Goal: Task Accomplishment & Management: Manage account settings

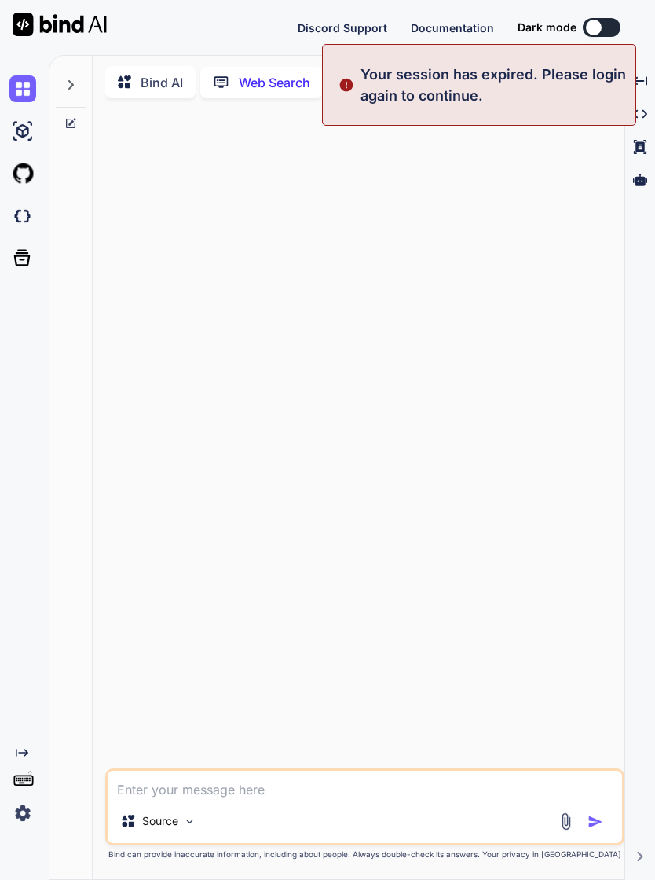
click at [545, 255] on div at bounding box center [366, 440] width 516 height 658
click at [22, 259] on icon at bounding box center [22, 258] width 22 height 22
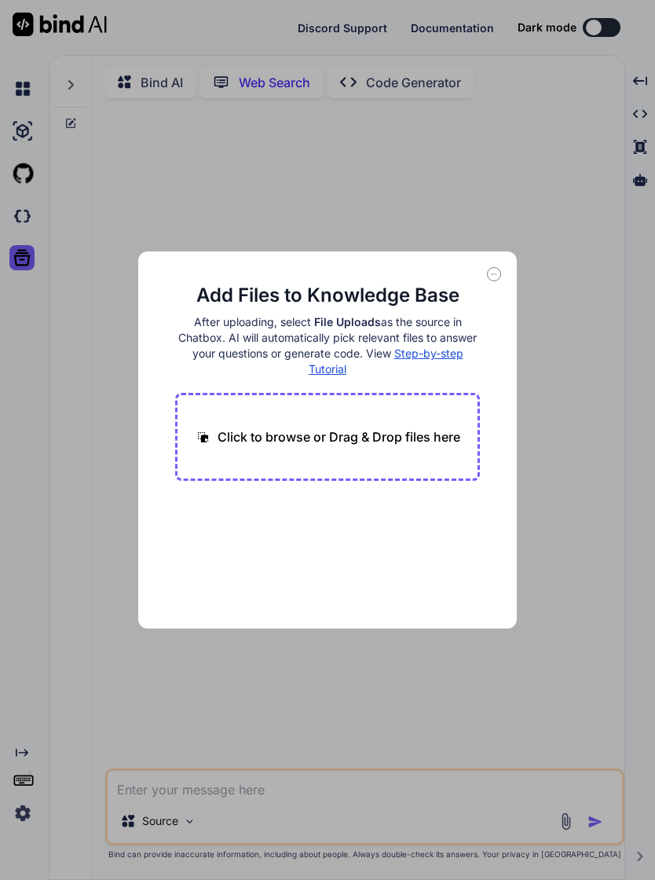
click at [608, 274] on div "Add Files to Knowledge Base After uploading, select File Uploads as the source …" at bounding box center [327, 440] width 655 height 880
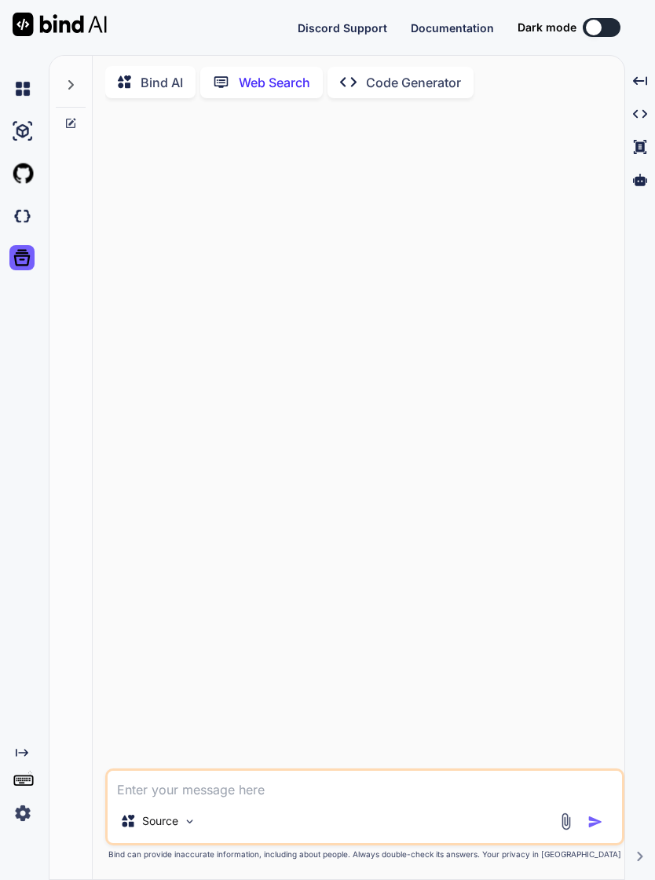
click at [499, 275] on div at bounding box center [366, 440] width 516 height 658
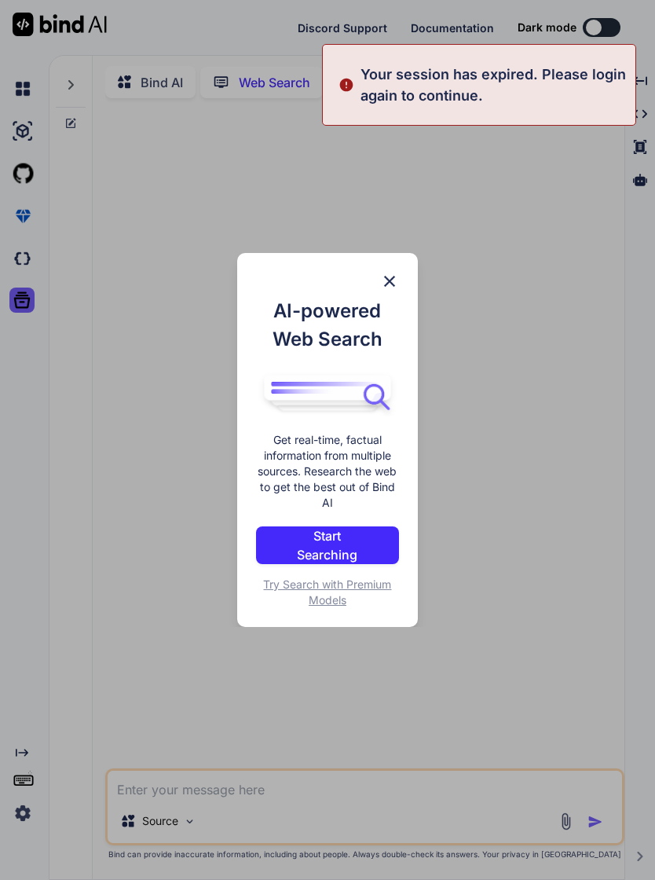
click at [554, 446] on div "AI-powered Web Search Get real-time, factual information from multiple sources.…" at bounding box center [327, 440] width 655 height 880
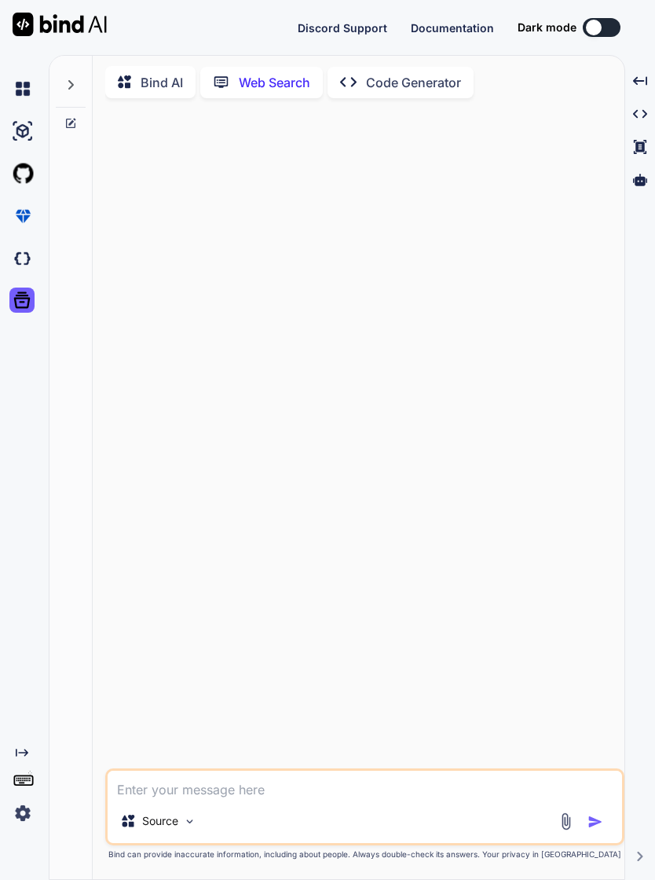
click at [26, 827] on img at bounding box center [22, 813] width 27 height 27
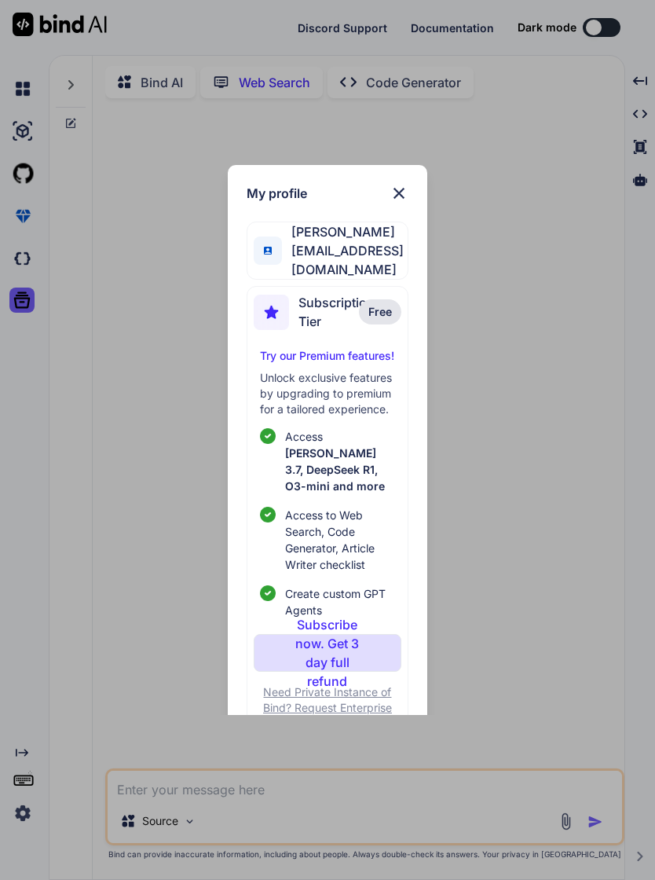
click at [510, 545] on div "My profile [PERSON_NAME] [EMAIL_ADDRESS][DOMAIN_NAME] Subscription Tier Free Tr…" at bounding box center [327, 440] width 655 height 880
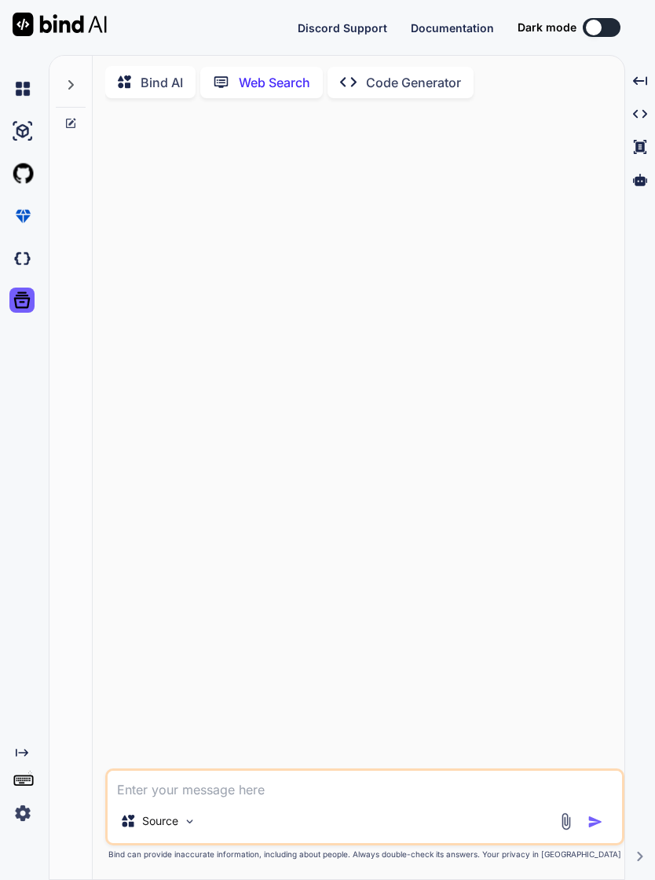
type textarea "x"
click at [78, 31] on img at bounding box center [60, 25] width 94 height 24
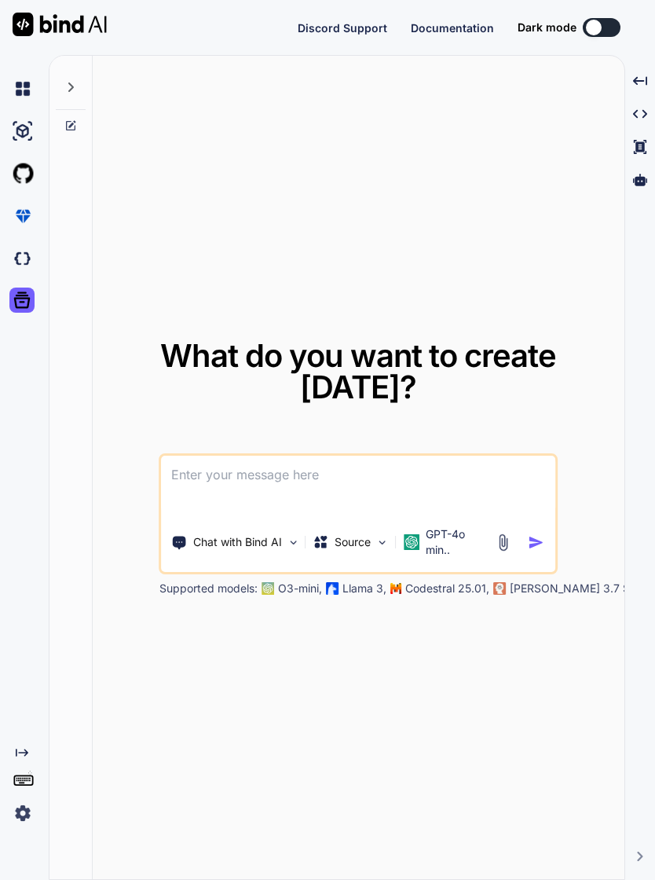
click at [28, 827] on img at bounding box center [22, 813] width 27 height 27
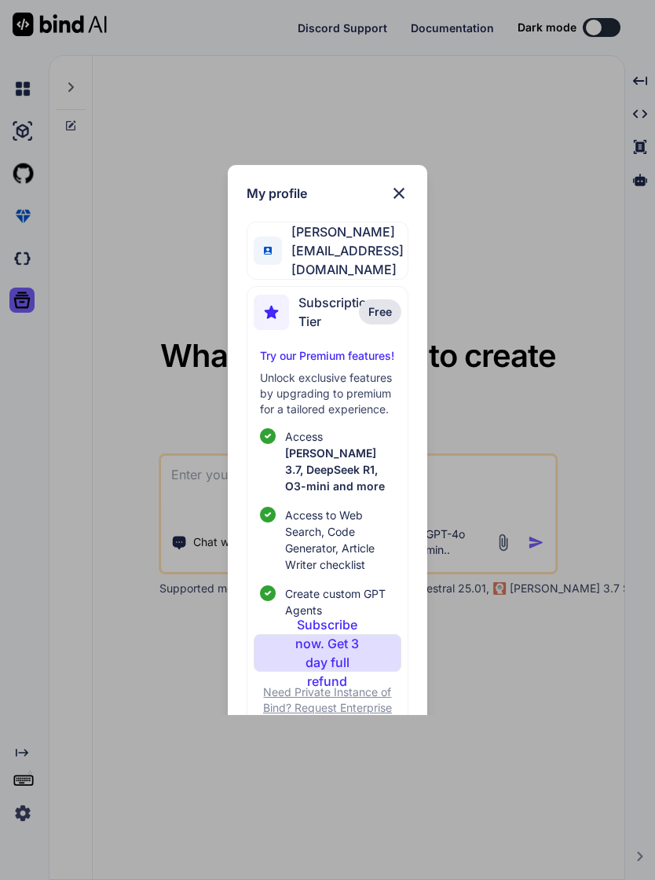
click at [400, 191] on img at bounding box center [399, 193] width 19 height 19
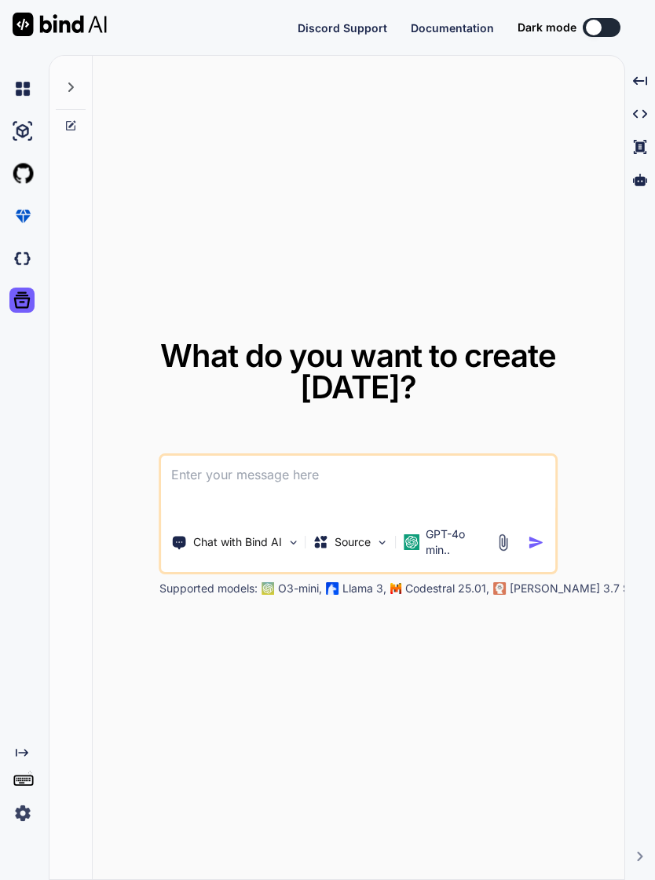
click at [25, 791] on icon at bounding box center [24, 780] width 22 height 22
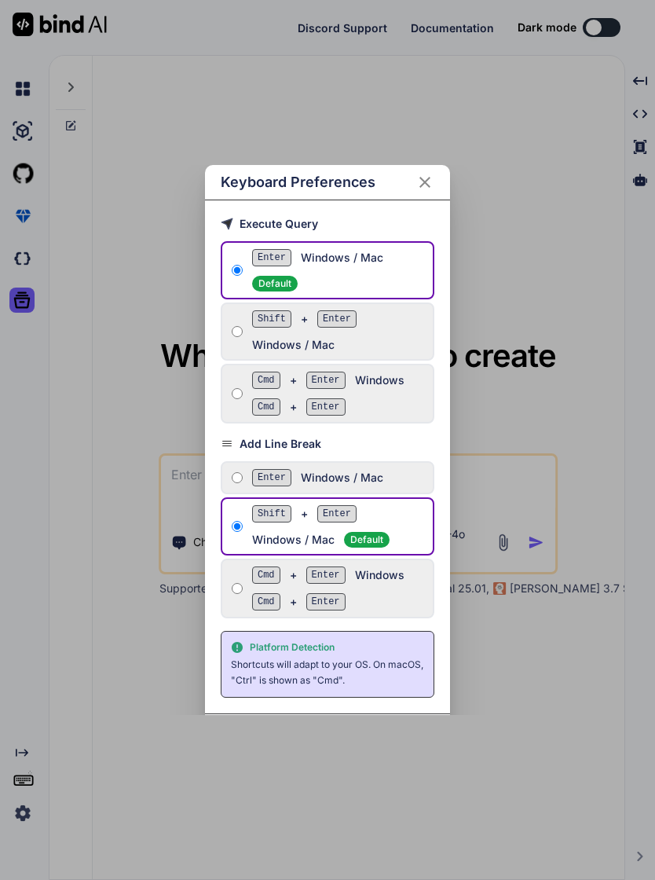
click at [565, 683] on div "Keyboard Preferences Execute Query Enter Windows / Mac Default Shift + Enter Wi…" at bounding box center [327, 440] width 655 height 880
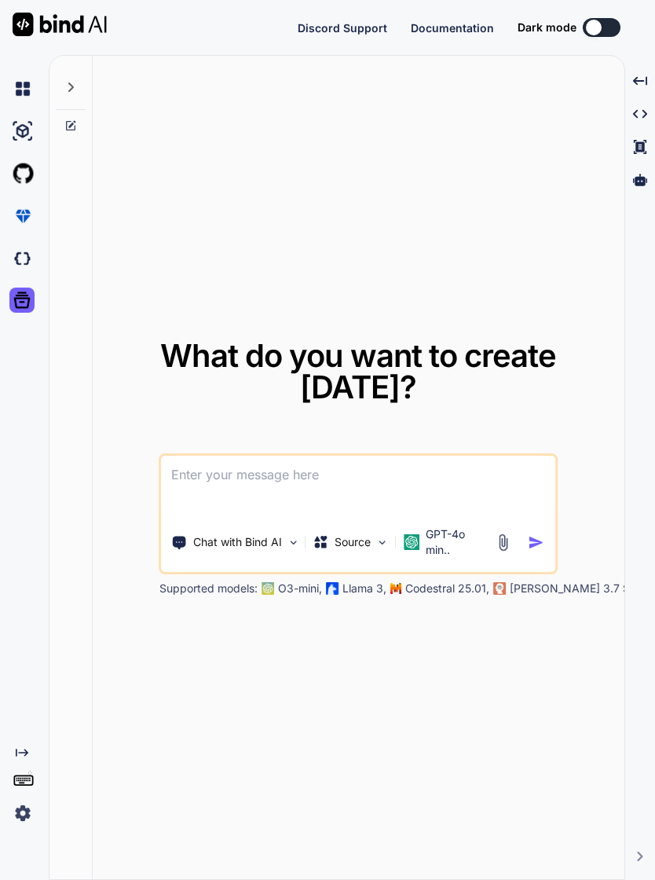
click at [21, 759] on icon "Created with Pixso." at bounding box center [22, 753] width 13 height 13
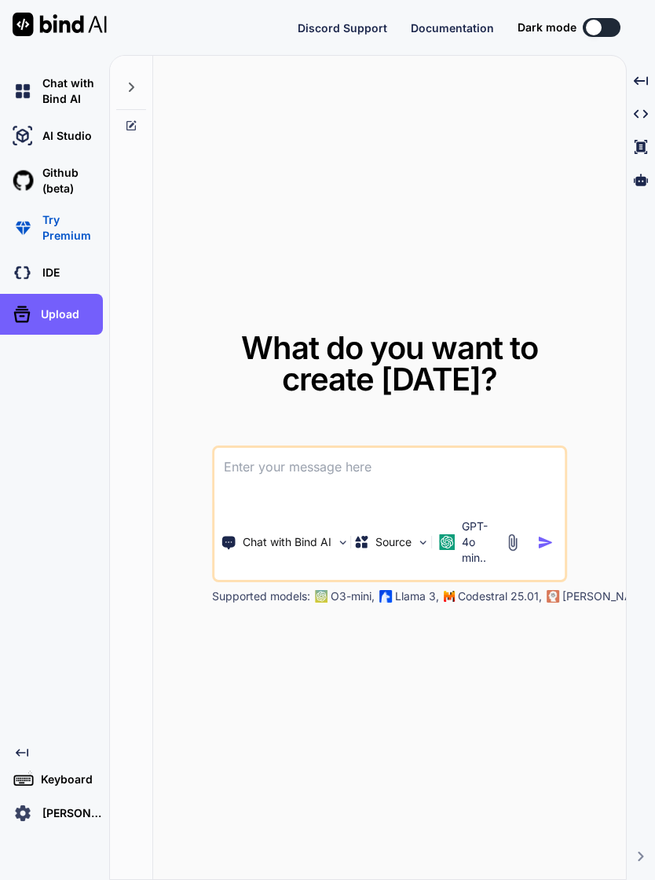
click at [65, 821] on p "TY Yong" at bounding box center [69, 813] width 67 height 16
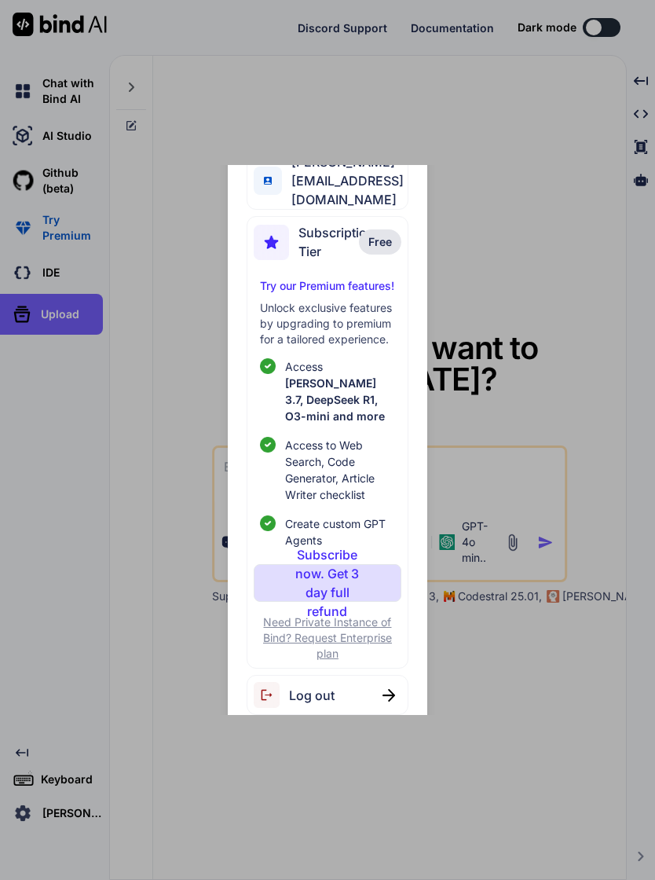
scroll to position [69, 0]
click at [331, 687] on span "Log out" at bounding box center [312, 696] width 46 height 19
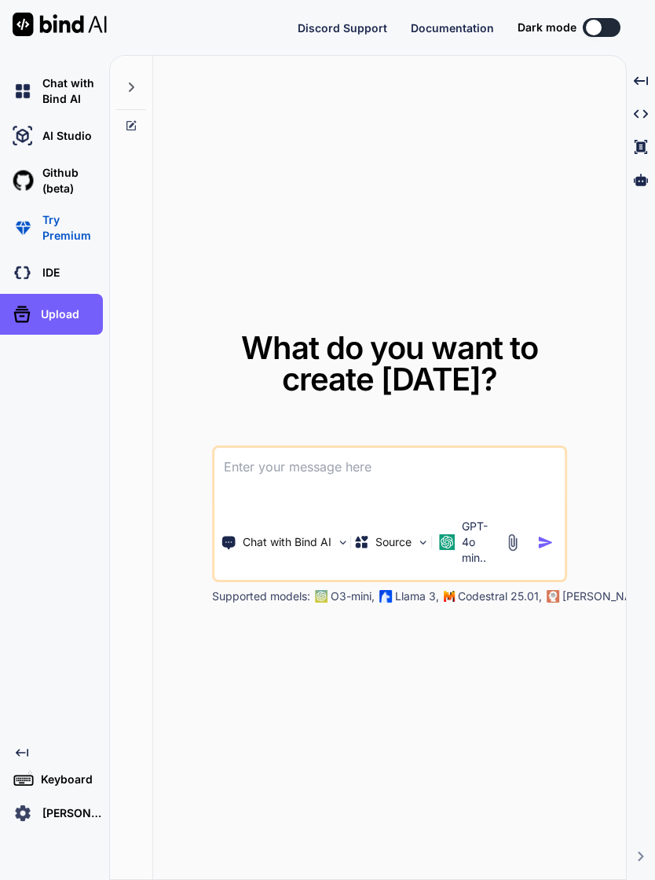
click at [64, 821] on p "TY Yong" at bounding box center [69, 813] width 67 height 16
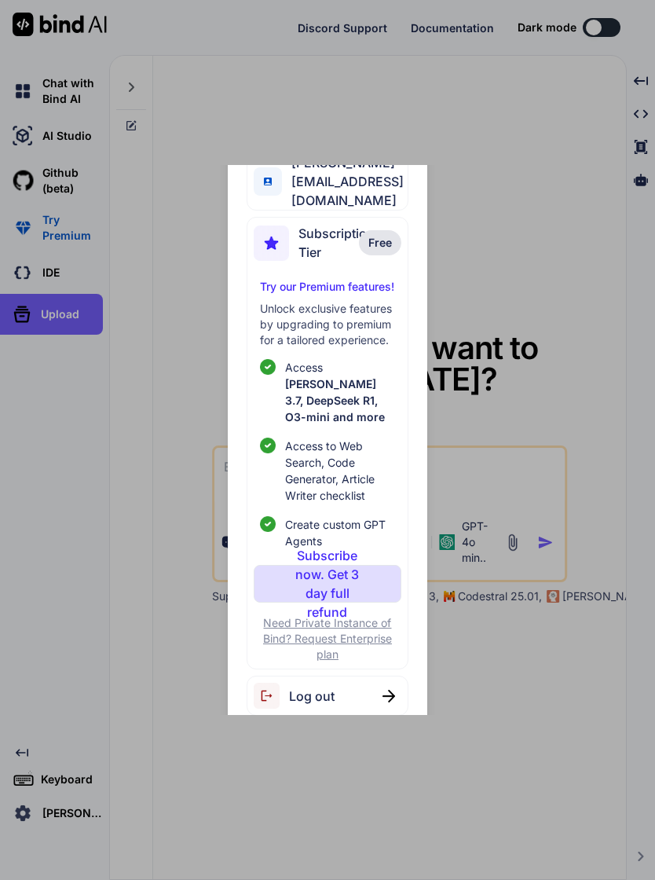
click at [394, 690] on img at bounding box center [389, 696] width 13 height 13
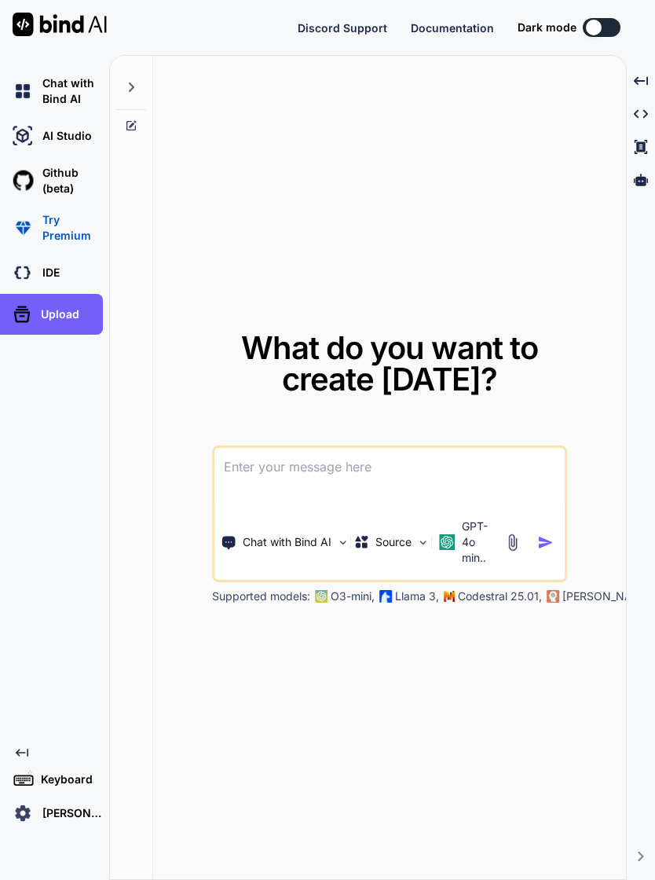
click at [25, 827] on img at bounding box center [22, 813] width 27 height 27
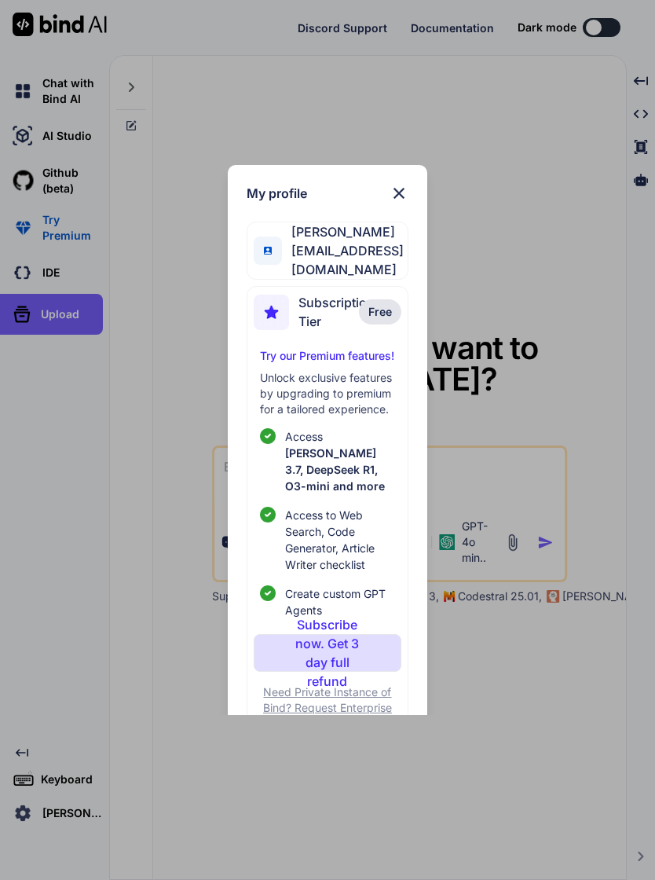
click at [390, 190] on img at bounding box center [399, 193] width 19 height 19
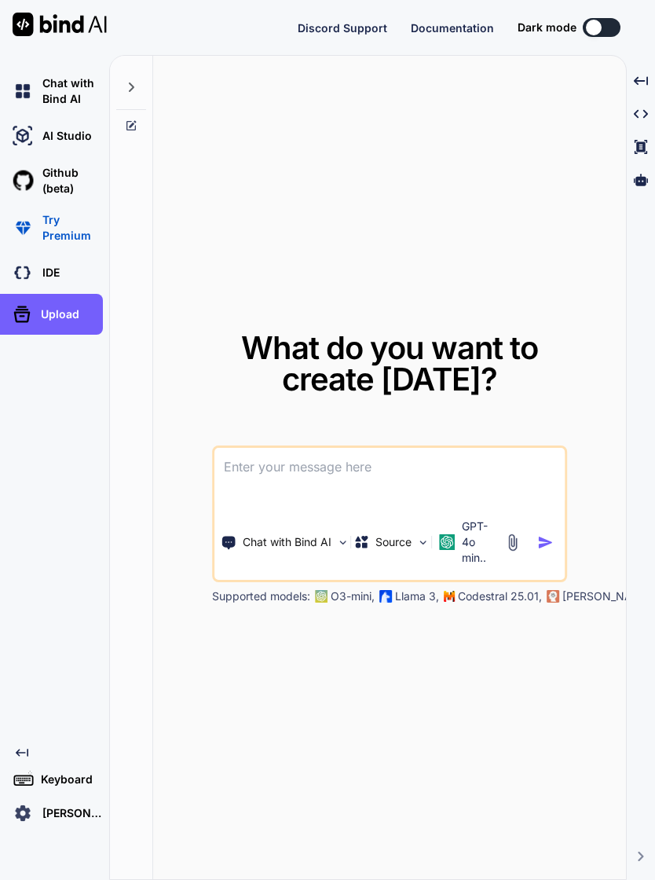
click at [34, 827] on img at bounding box center [22, 813] width 27 height 27
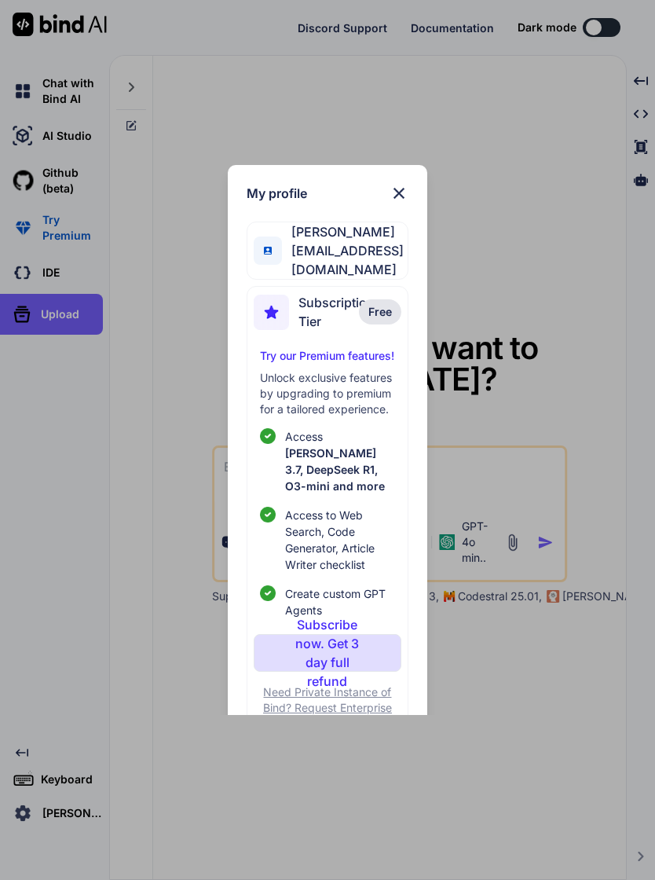
click at [489, 665] on div "My profile TY Yong tyyong20@gmail.com Subscription Tier Free Try our Premium fe…" at bounding box center [327, 440] width 655 height 880
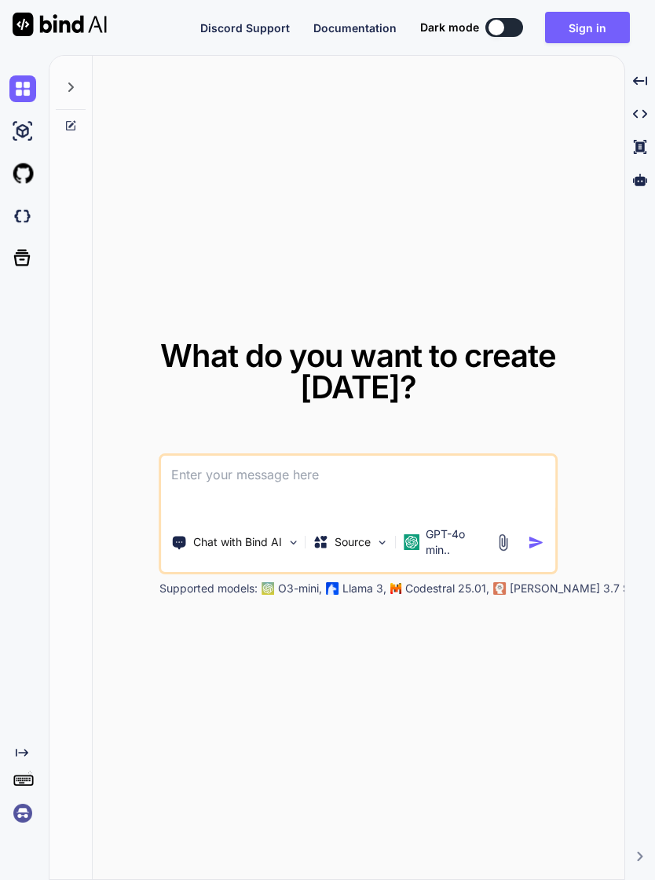
click at [22, 827] on img at bounding box center [22, 813] width 27 height 27
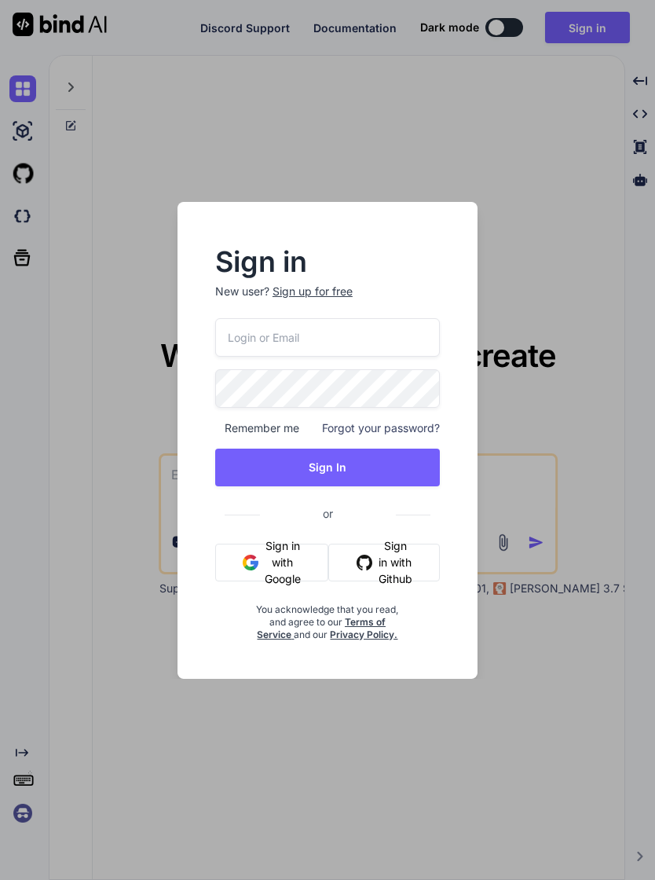
click at [327, 329] on input "email" at bounding box center [327, 337] width 225 height 39
type input "[EMAIL_ADDRESS][DOMAIN_NAME]"
click at [393, 467] on button "Sign In" at bounding box center [327, 468] width 225 height 38
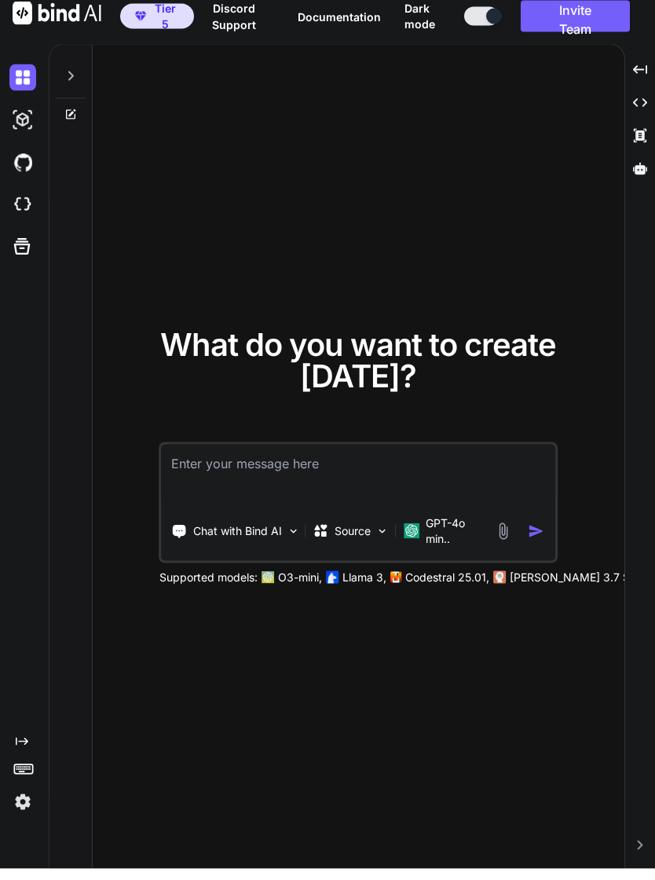
scroll to position [27, 0]
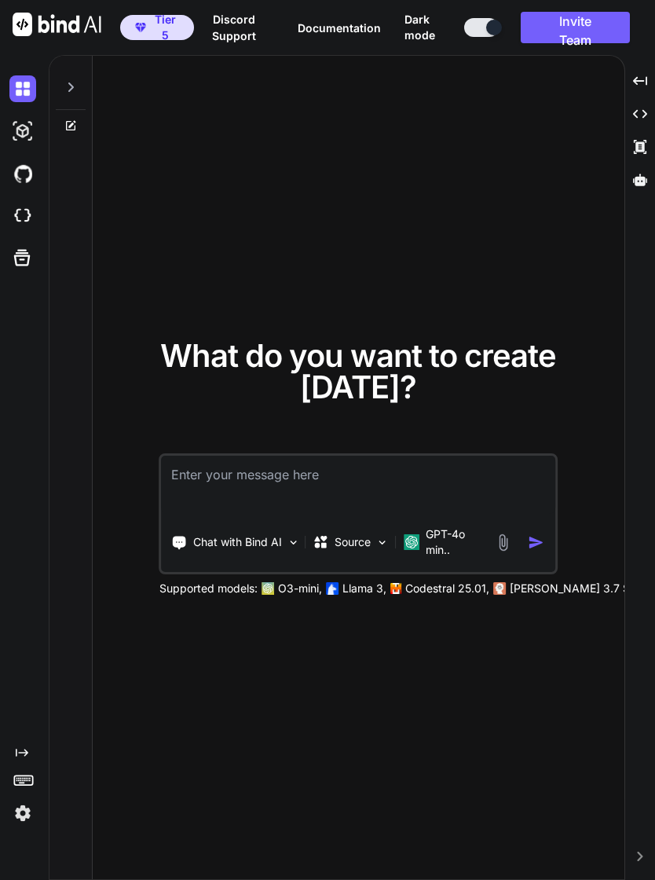
click at [450, 526] on p "GPT-4o min.." at bounding box center [457, 541] width 63 height 31
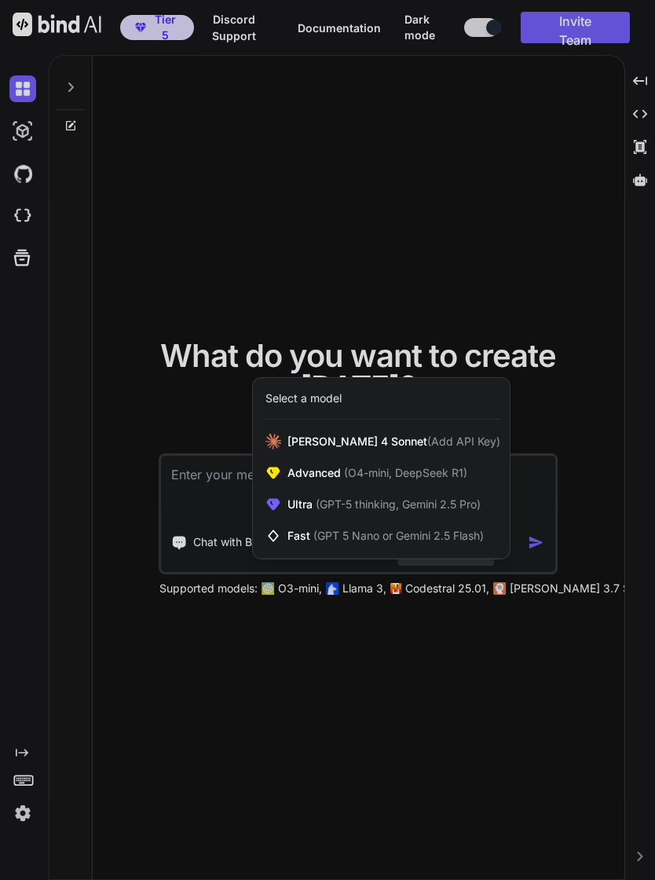
click at [416, 489] on div "Ultra (GPT-5 thinking, Gemini 2.5 Pro)" at bounding box center [381, 504] width 257 height 31
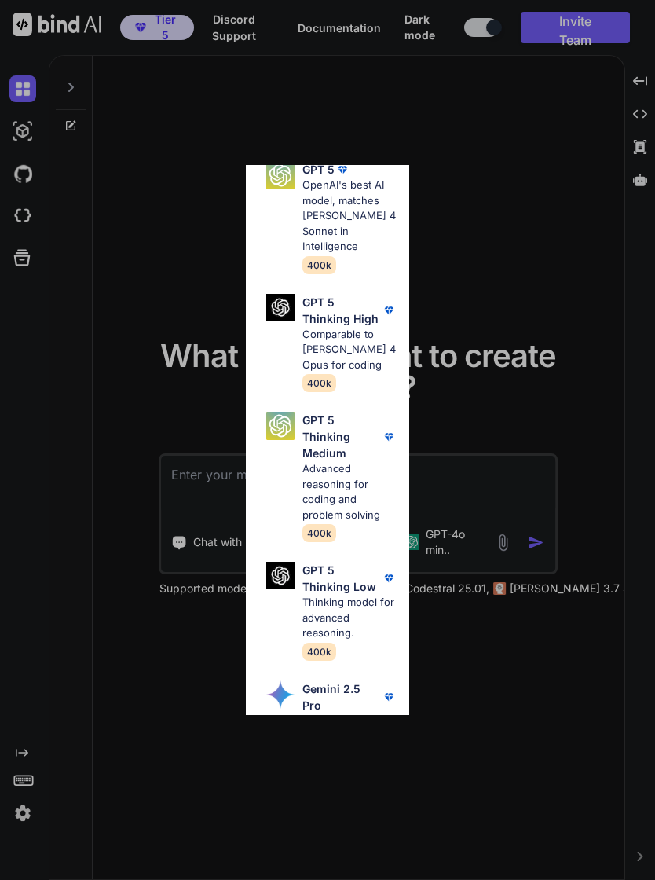
scroll to position [65, 0]
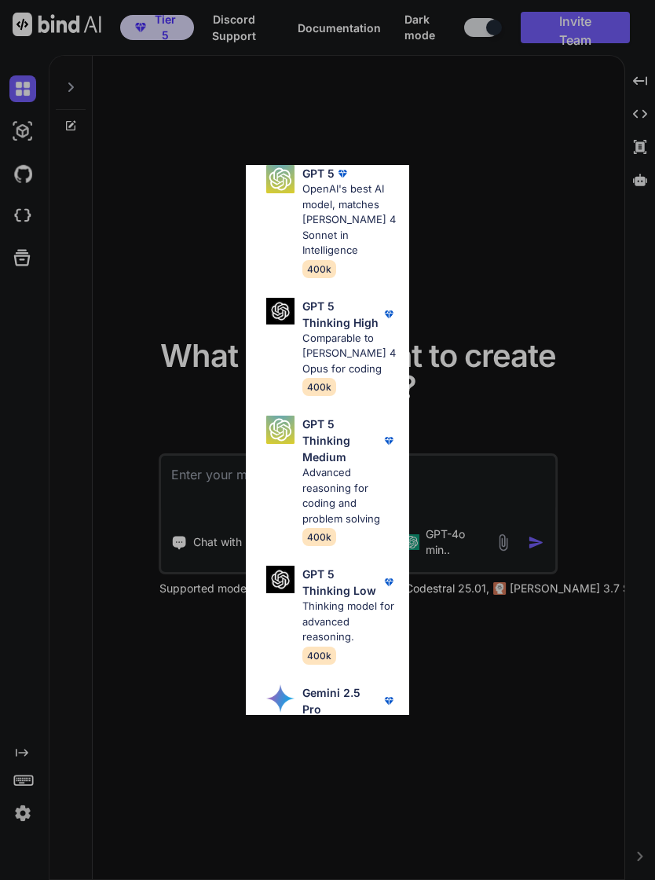
click at [362, 331] on p "Comparable to [PERSON_NAME] 4 Opus for coding" at bounding box center [350, 354] width 95 height 46
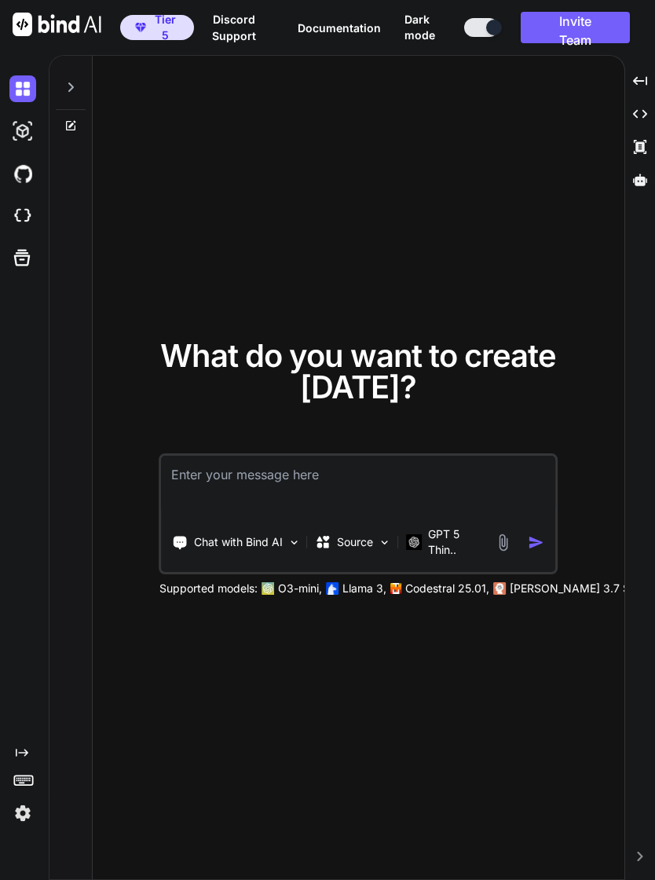
scroll to position [0, 0]
click at [589, 28] on button "Invite Team" at bounding box center [575, 27] width 109 height 31
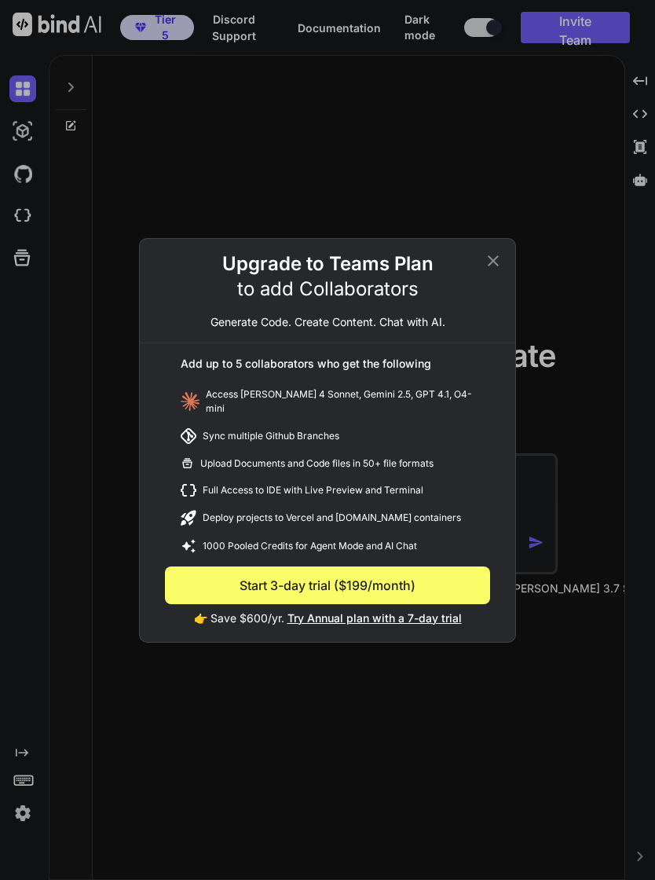
click at [489, 263] on icon at bounding box center [493, 260] width 19 height 19
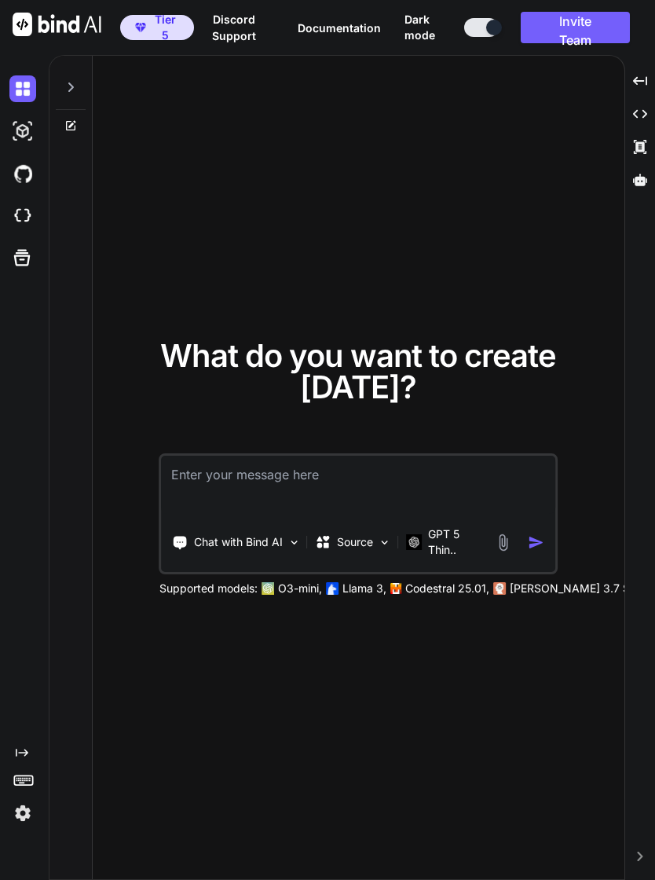
type textarea "x"
